Goal: Navigation & Orientation: Understand site structure

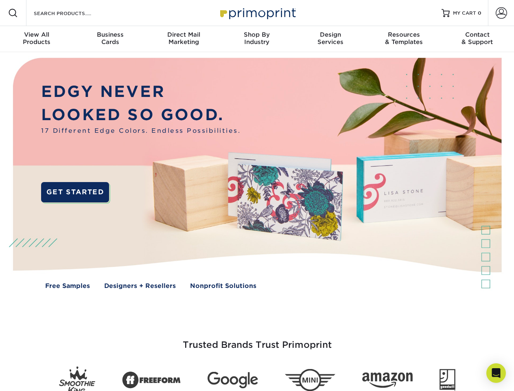
click at [257, 195] on img at bounding box center [256, 179] width 509 height 254
click at [13, 13] on span at bounding box center [13, 13] width 10 height 10
click at [501, 13] on span at bounding box center [501, 12] width 11 height 11
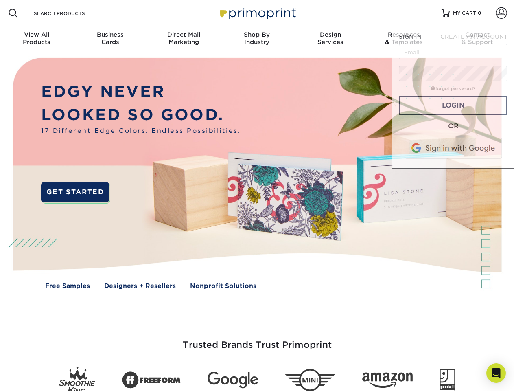
click at [37, 39] on div "View All Products" at bounding box center [36, 38] width 73 height 15
click at [110, 39] on div "Business Cards" at bounding box center [109, 38] width 73 height 15
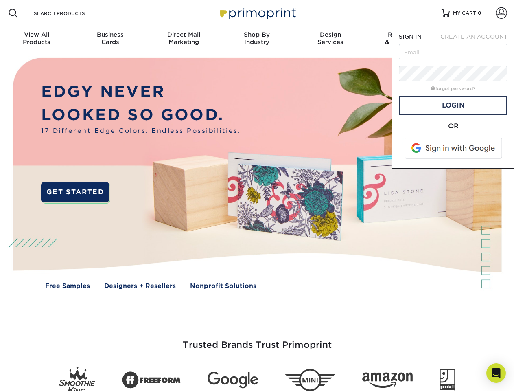
click at [184, 39] on div "Direct Mail Marketing" at bounding box center [183, 38] width 73 height 15
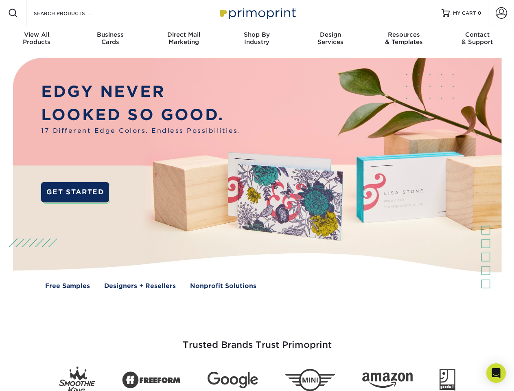
click at [257, 39] on div "Shop By Industry" at bounding box center [256, 38] width 73 height 15
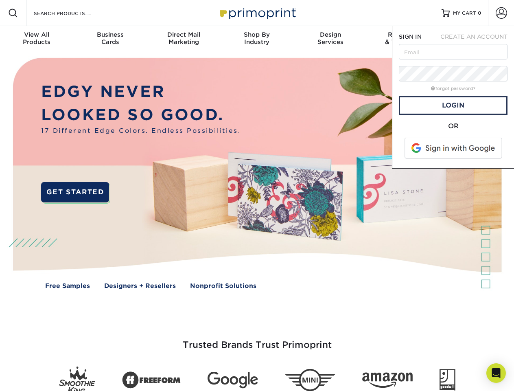
click at [330, 39] on div "Design Services" at bounding box center [330, 38] width 73 height 15
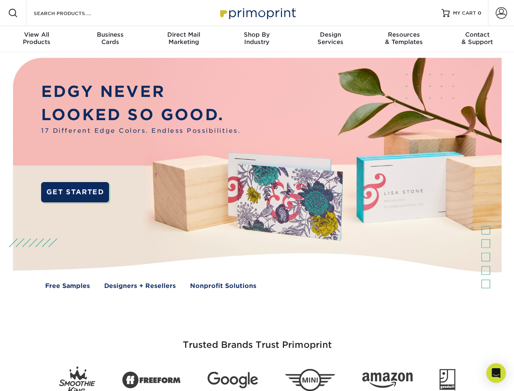
click at [404, 39] on span "SIGN IN" at bounding box center [410, 36] width 23 height 7
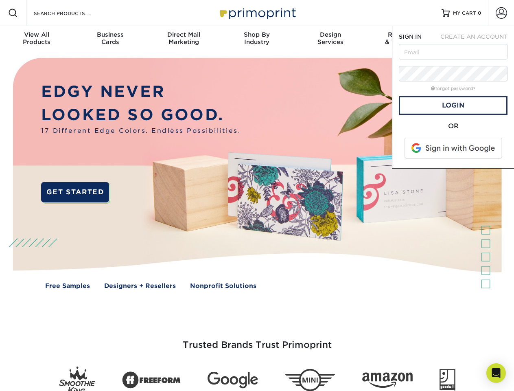
click at [477, 39] on div "Contact & Support" at bounding box center [477, 38] width 73 height 15
